Goal: Transaction & Acquisition: Purchase product/service

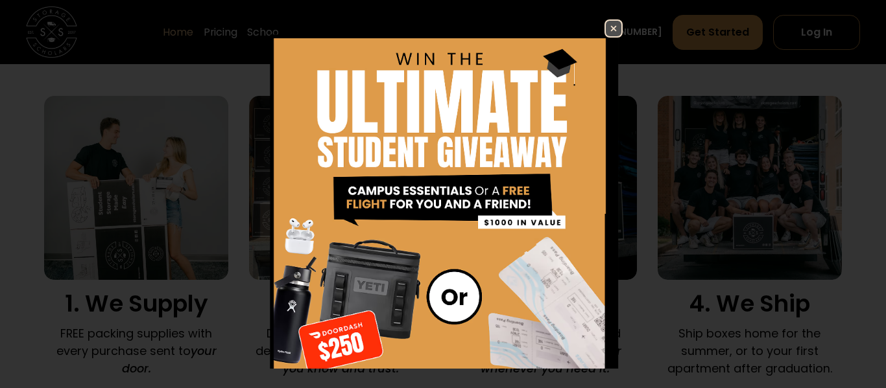
scroll to position [857, 0]
click at [597, 25] on img at bounding box center [443, 250] width 360 height 462
click at [613, 25] on img at bounding box center [614, 29] width 16 height 16
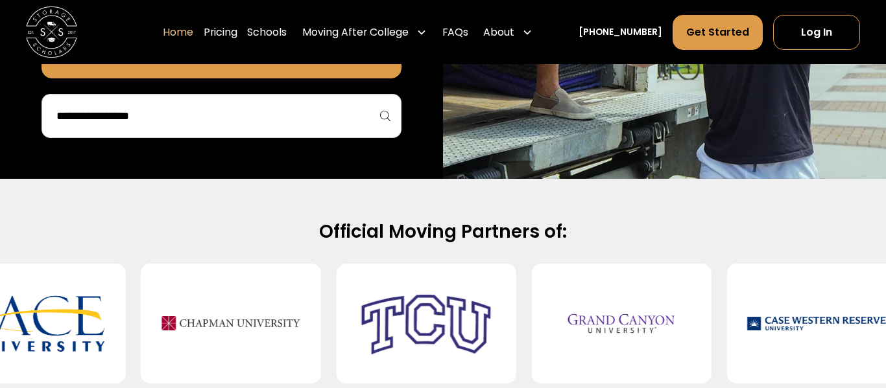
scroll to position [421, 0]
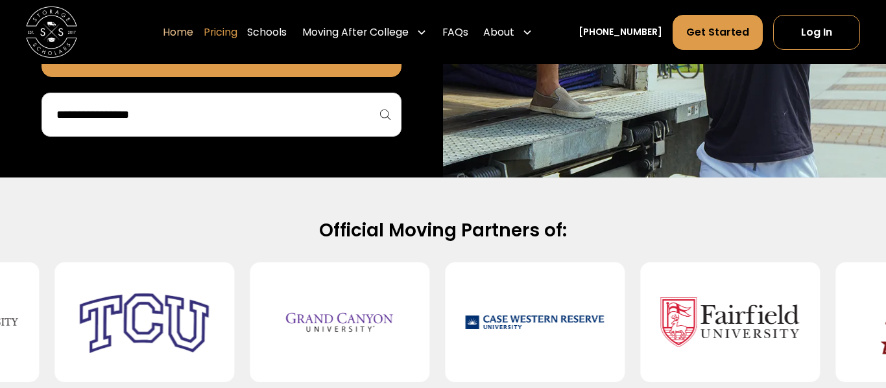
click at [237, 36] on link "Pricing" at bounding box center [221, 32] width 34 height 36
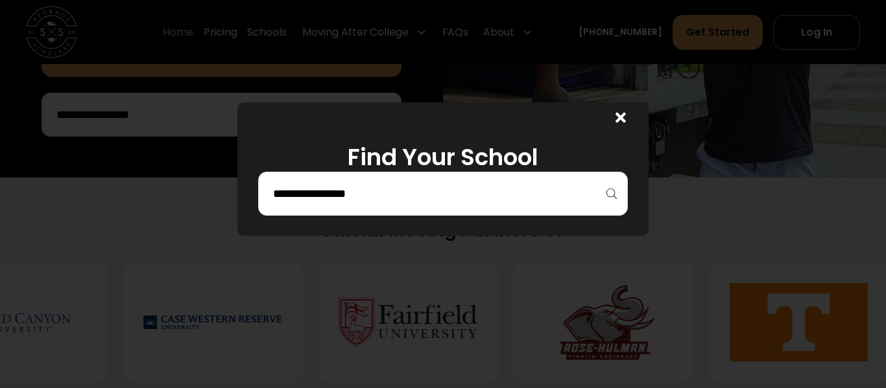
click at [479, 204] on input "search" at bounding box center [443, 194] width 342 height 22
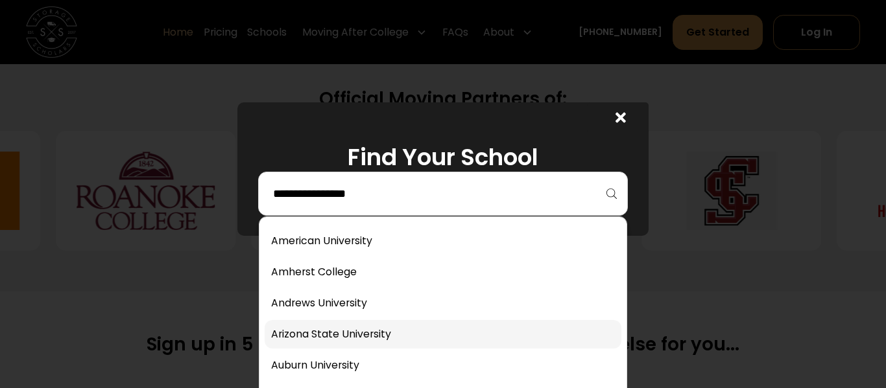
scroll to position [100, 0]
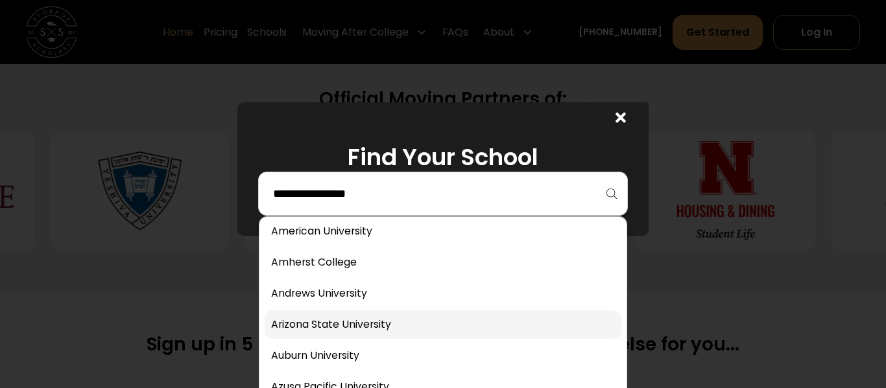
click at [432, 318] on link at bounding box center [443, 325] width 357 height 29
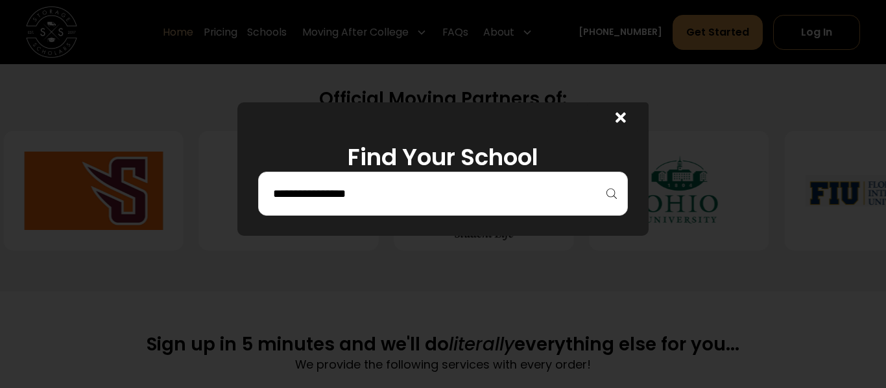
click at [425, 183] on input "search" at bounding box center [443, 194] width 342 height 22
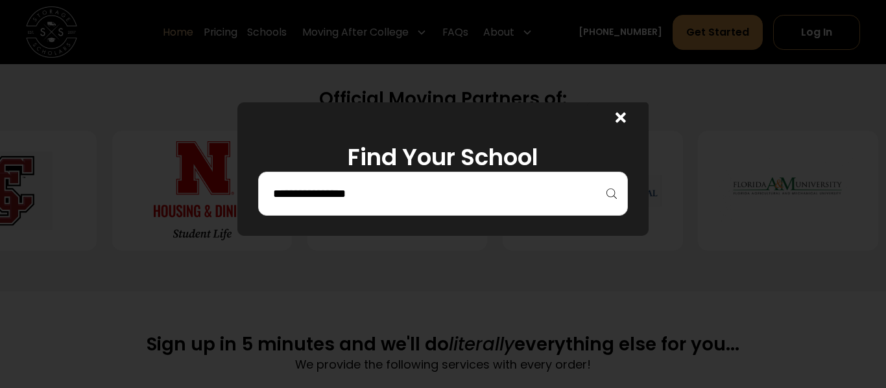
click at [409, 324] on div at bounding box center [443, 194] width 886 height 388
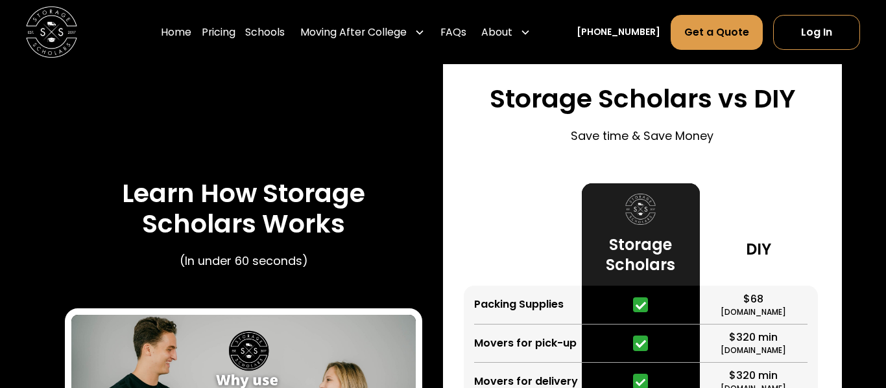
scroll to position [1851, 0]
